Goal: Information Seeking & Learning: Compare options

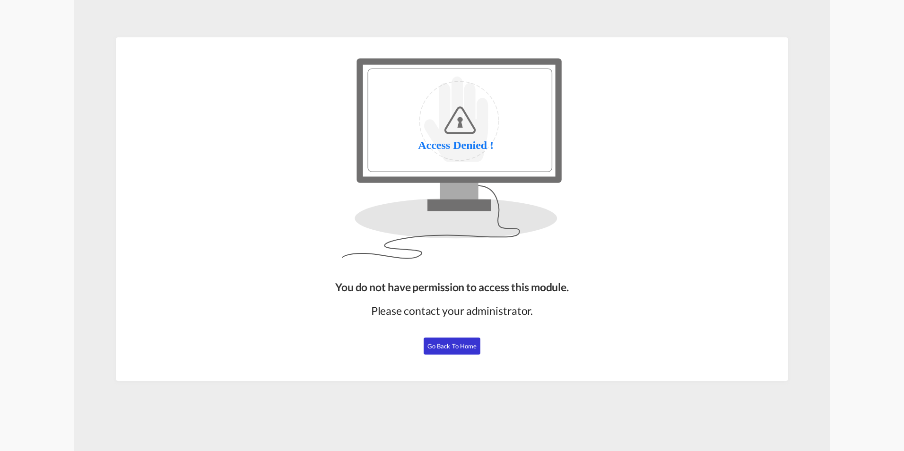
click at [446, 343] on span "Go Back to Home" at bounding box center [452, 346] width 50 height 8
